Goal: Task Accomplishment & Management: Manage account settings

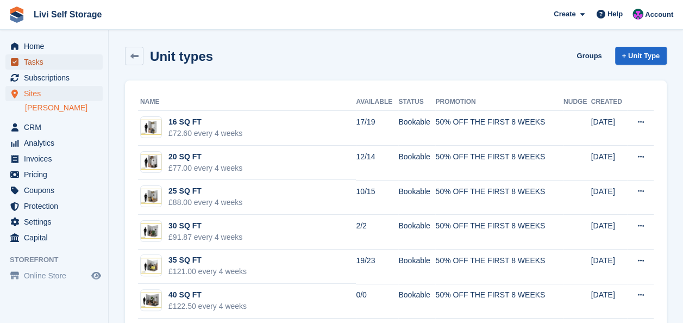
click at [30, 58] on span "Tasks" at bounding box center [56, 61] width 65 height 15
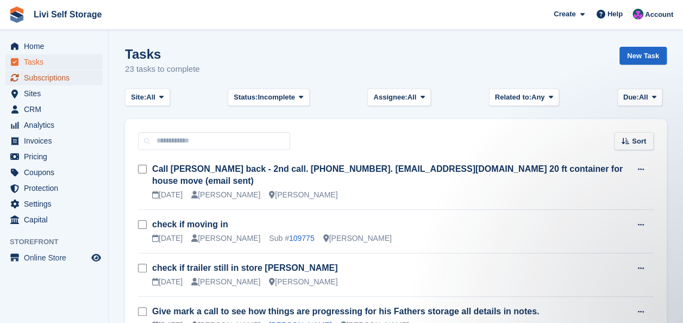
click at [39, 80] on span "Subscriptions" at bounding box center [56, 77] width 65 height 15
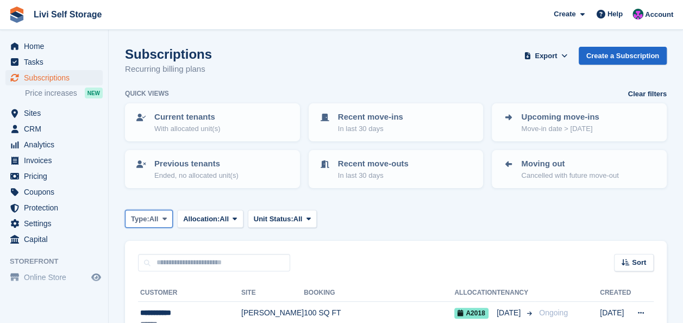
click at [165, 212] on button "Type: All" at bounding box center [149, 219] width 48 height 18
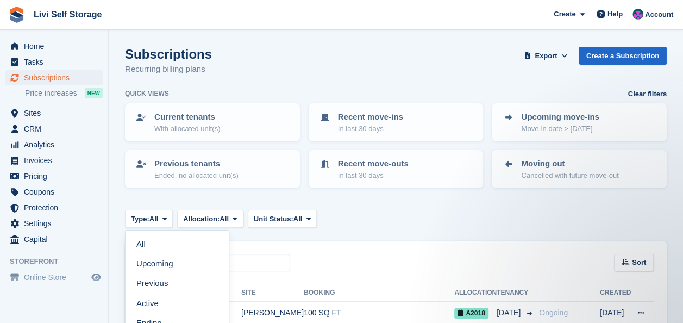
click at [150, 301] on link "Active" at bounding box center [177, 303] width 95 height 20
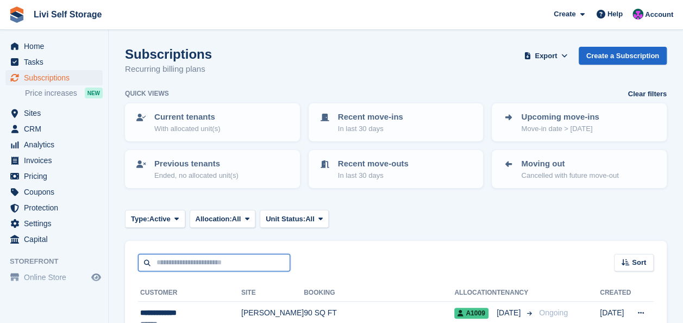
click at [154, 262] on input "text" at bounding box center [214, 263] width 152 height 18
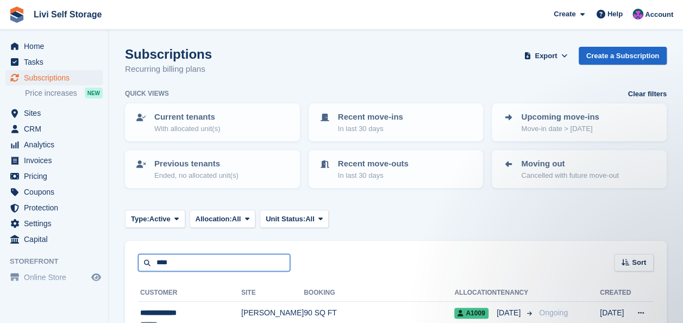
type input "****"
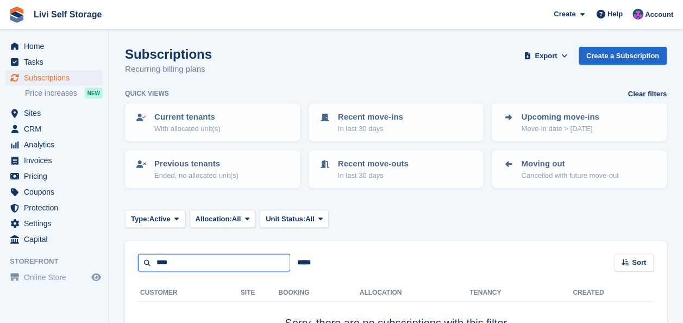
drag, startPoint x: 172, startPoint y: 260, endPoint x: 153, endPoint y: 262, distance: 18.6
click at [153, 262] on input "****" at bounding box center [214, 263] width 152 height 18
type input "***"
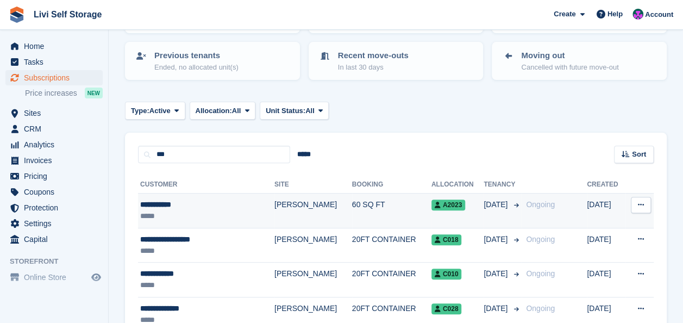
scroll to position [109, 0]
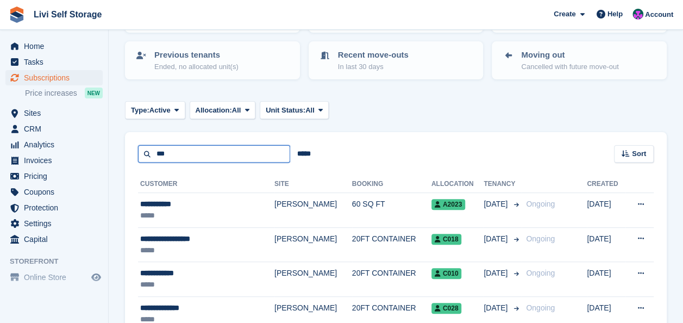
drag, startPoint x: 173, startPoint y: 152, endPoint x: 147, endPoint y: 154, distance: 26.2
click at [147, 154] on input "***" at bounding box center [214, 154] width 152 height 18
type input "****"
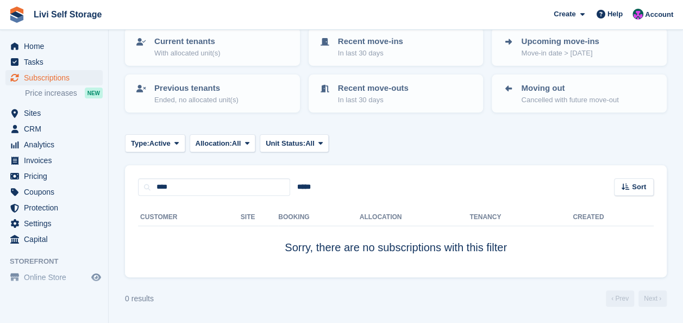
scroll to position [75, 0]
click at [28, 79] on span "Subscriptions" at bounding box center [56, 77] width 65 height 15
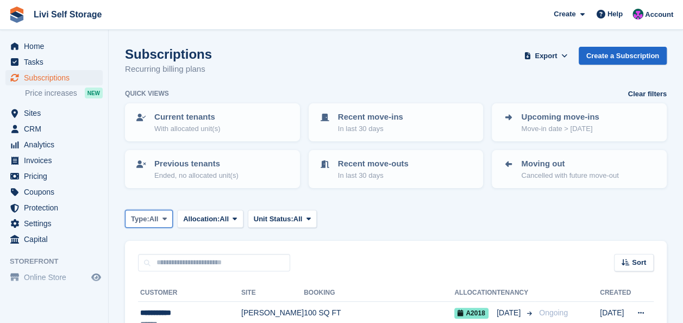
click at [165, 218] on icon at bounding box center [164, 218] width 4 height 7
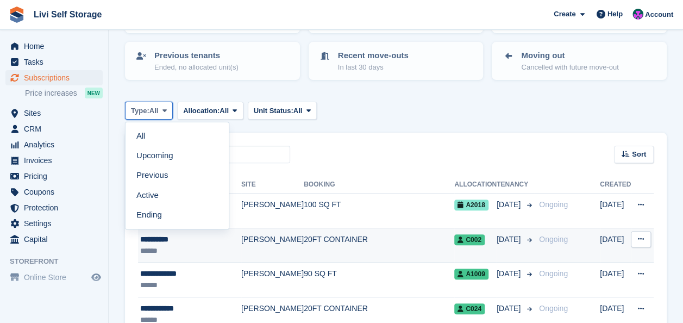
scroll to position [109, 0]
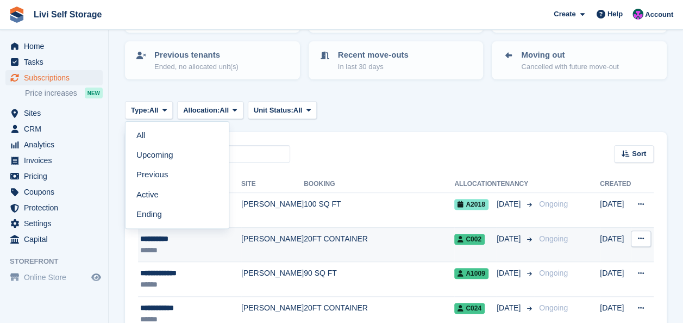
click at [269, 239] on td "[PERSON_NAME]" at bounding box center [272, 244] width 62 height 35
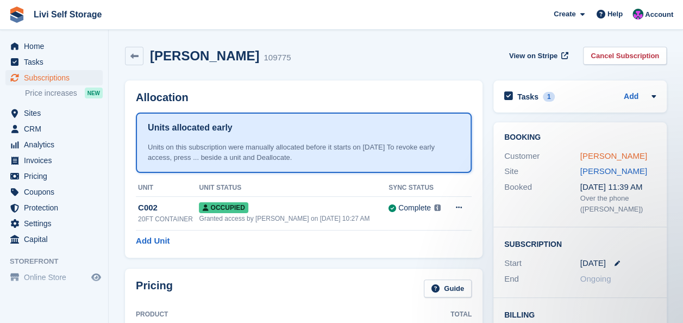
click at [595, 153] on link "John allan" at bounding box center [613, 155] width 67 height 9
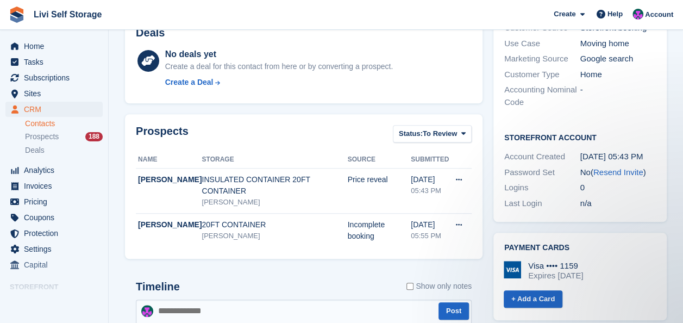
scroll to position [374, 0]
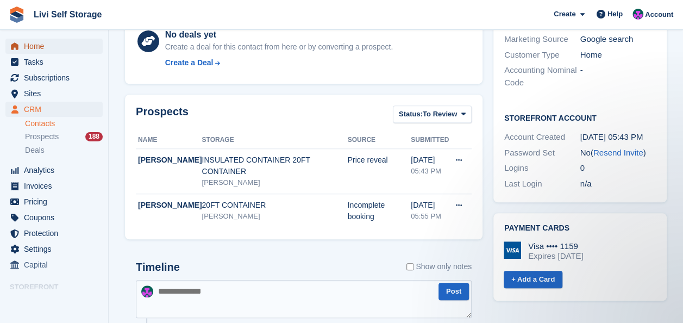
click at [34, 47] on span "Home" at bounding box center [56, 46] width 65 height 15
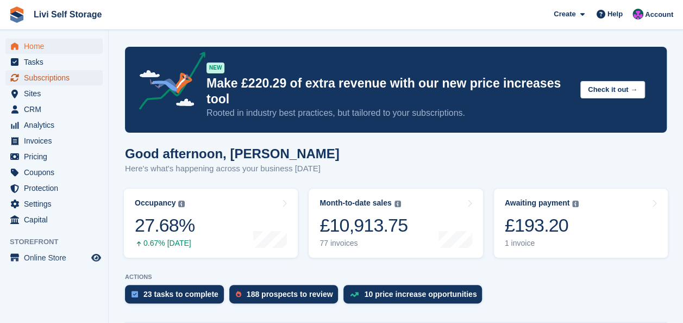
click at [38, 76] on span "Subscriptions" at bounding box center [56, 77] width 65 height 15
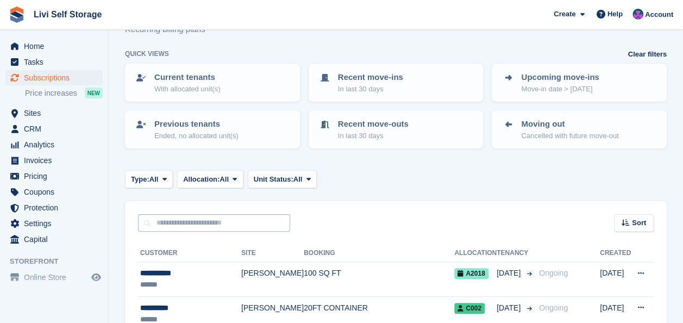
scroll to position [54, 0]
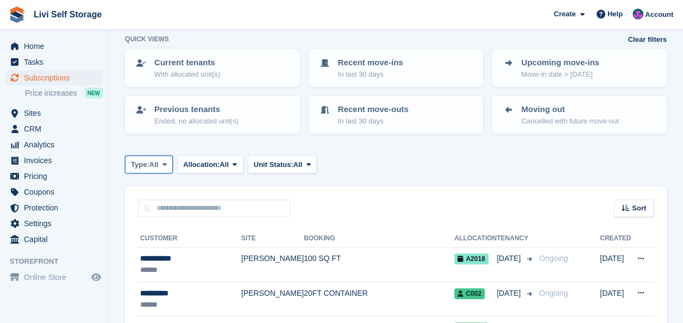
click at [166, 161] on icon at bounding box center [164, 164] width 4 height 7
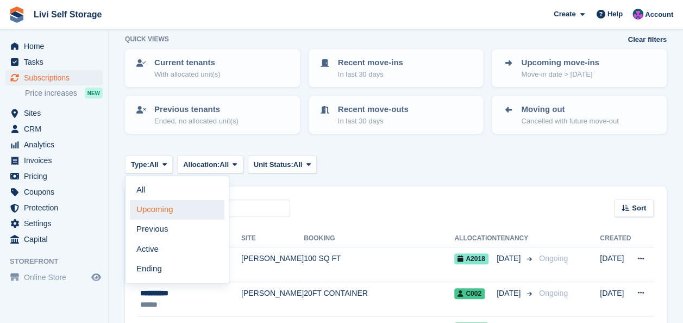
click at [160, 209] on link "Upcoming" at bounding box center [177, 210] width 95 height 20
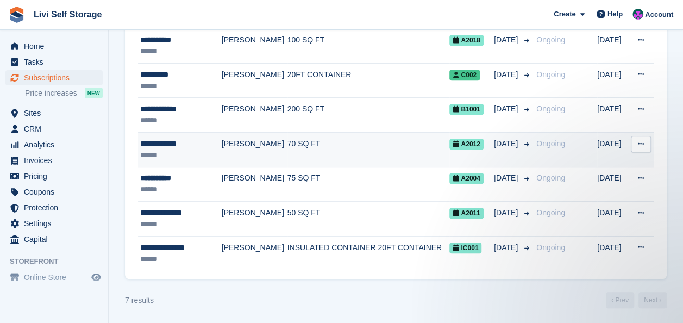
scroll to position [218, 0]
